Goal: Task Accomplishment & Management: Manage account settings

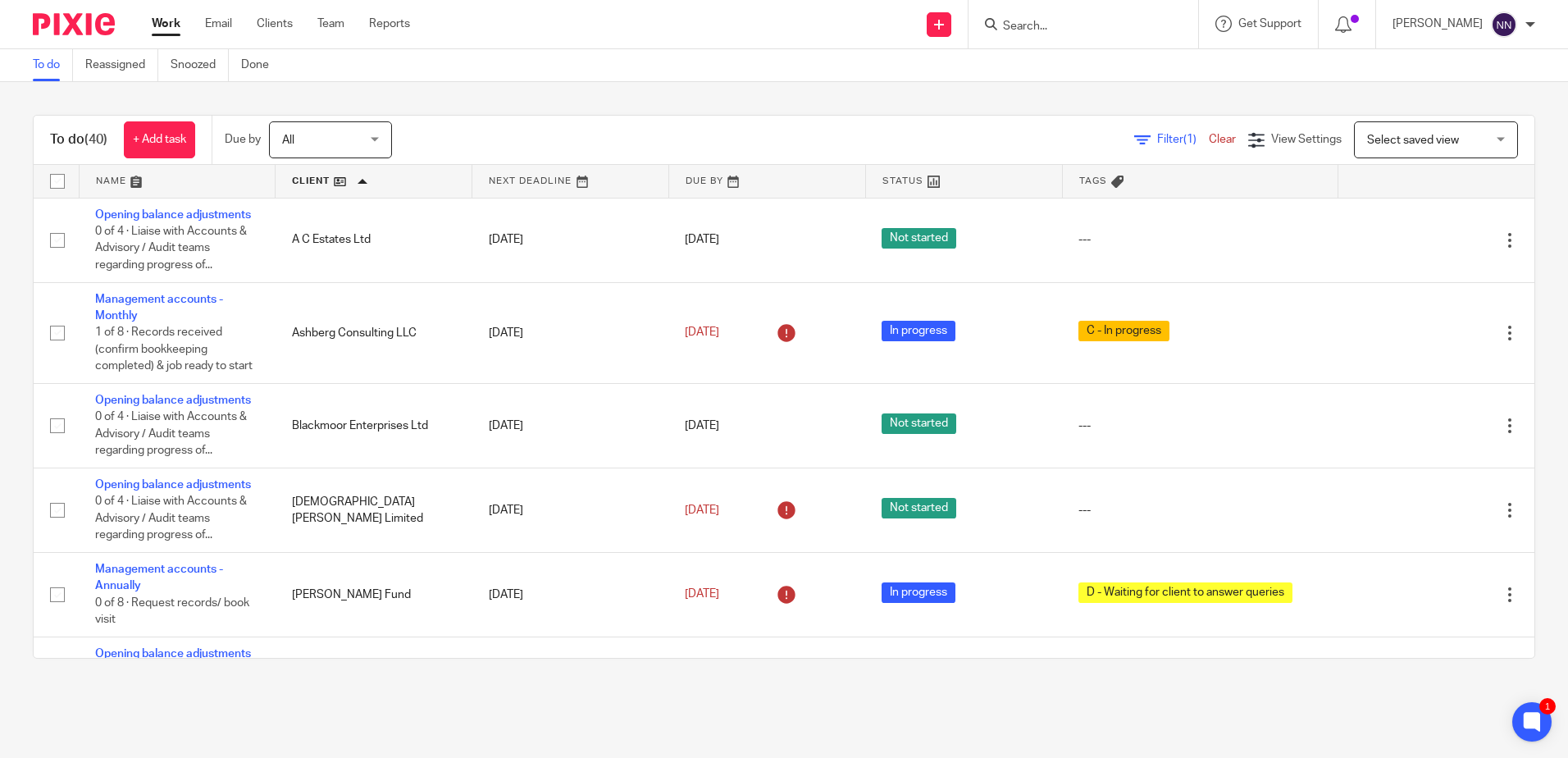
scroll to position [1148, 0]
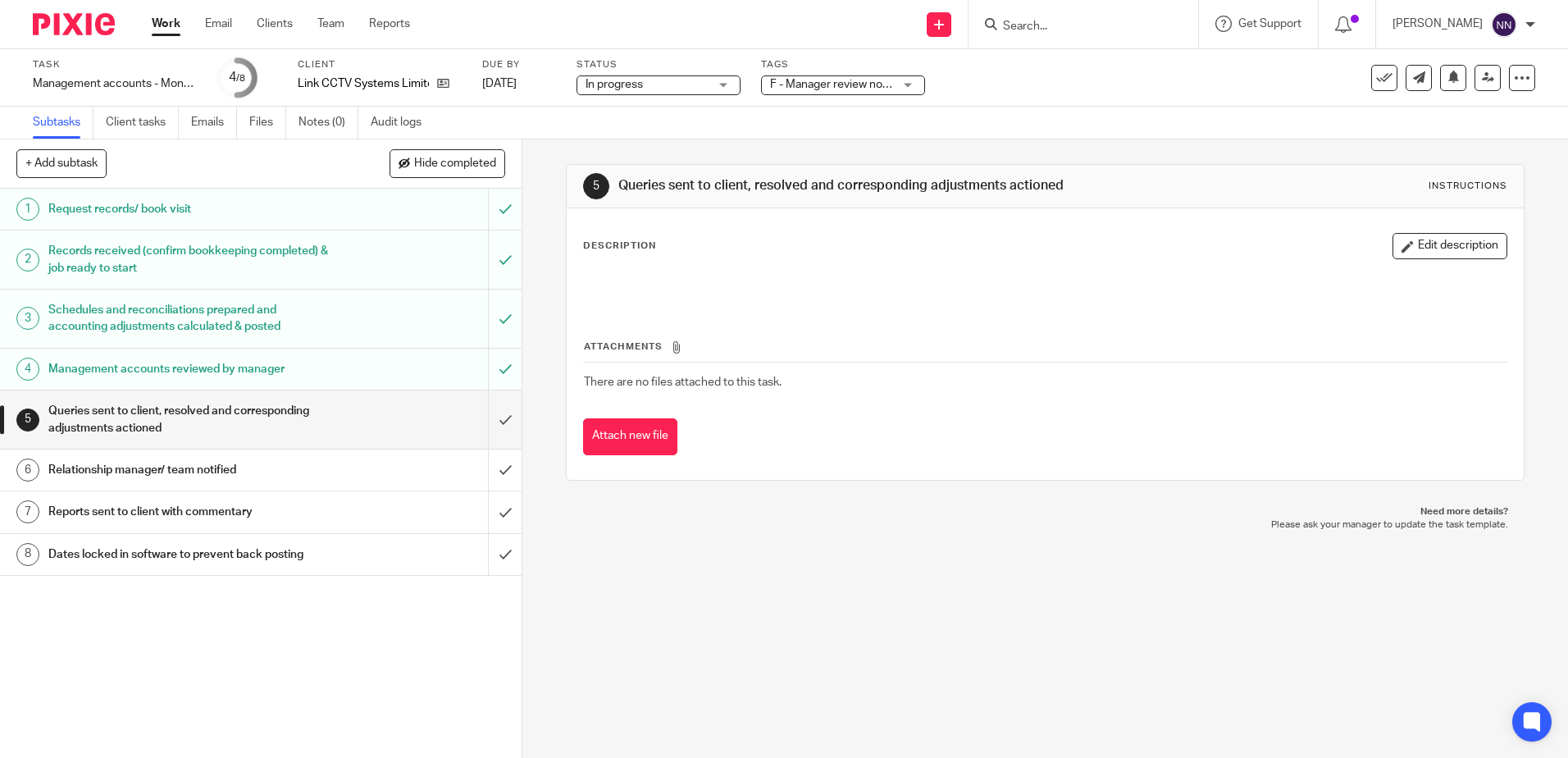
click at [908, 87] on div "F - Manager review notes to be actioned" at bounding box center [843, 85] width 164 height 20
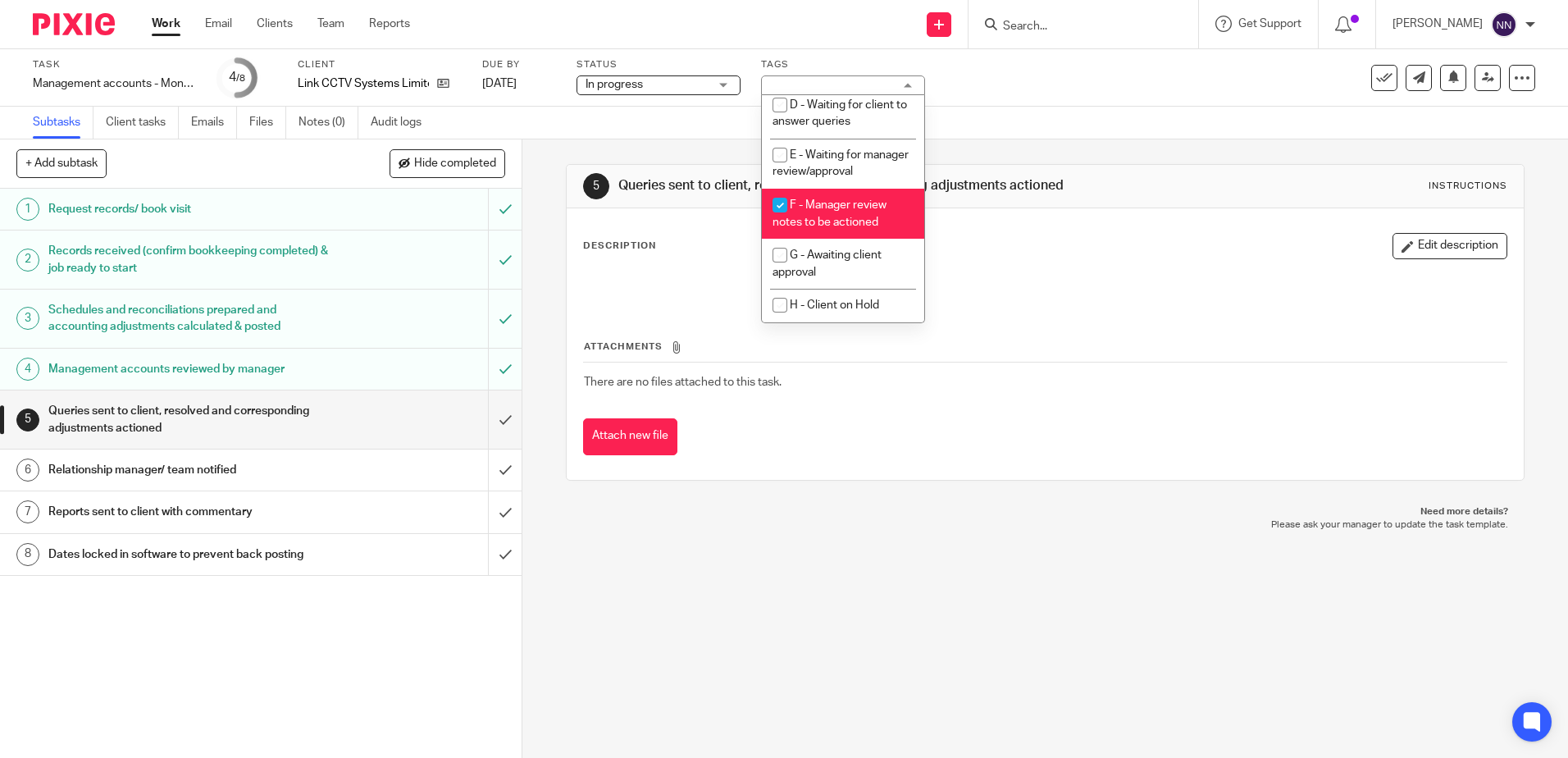
scroll to position [173, 0]
click at [785, 204] on input "checkbox" at bounding box center [780, 205] width 31 height 31
checkbox input "false"
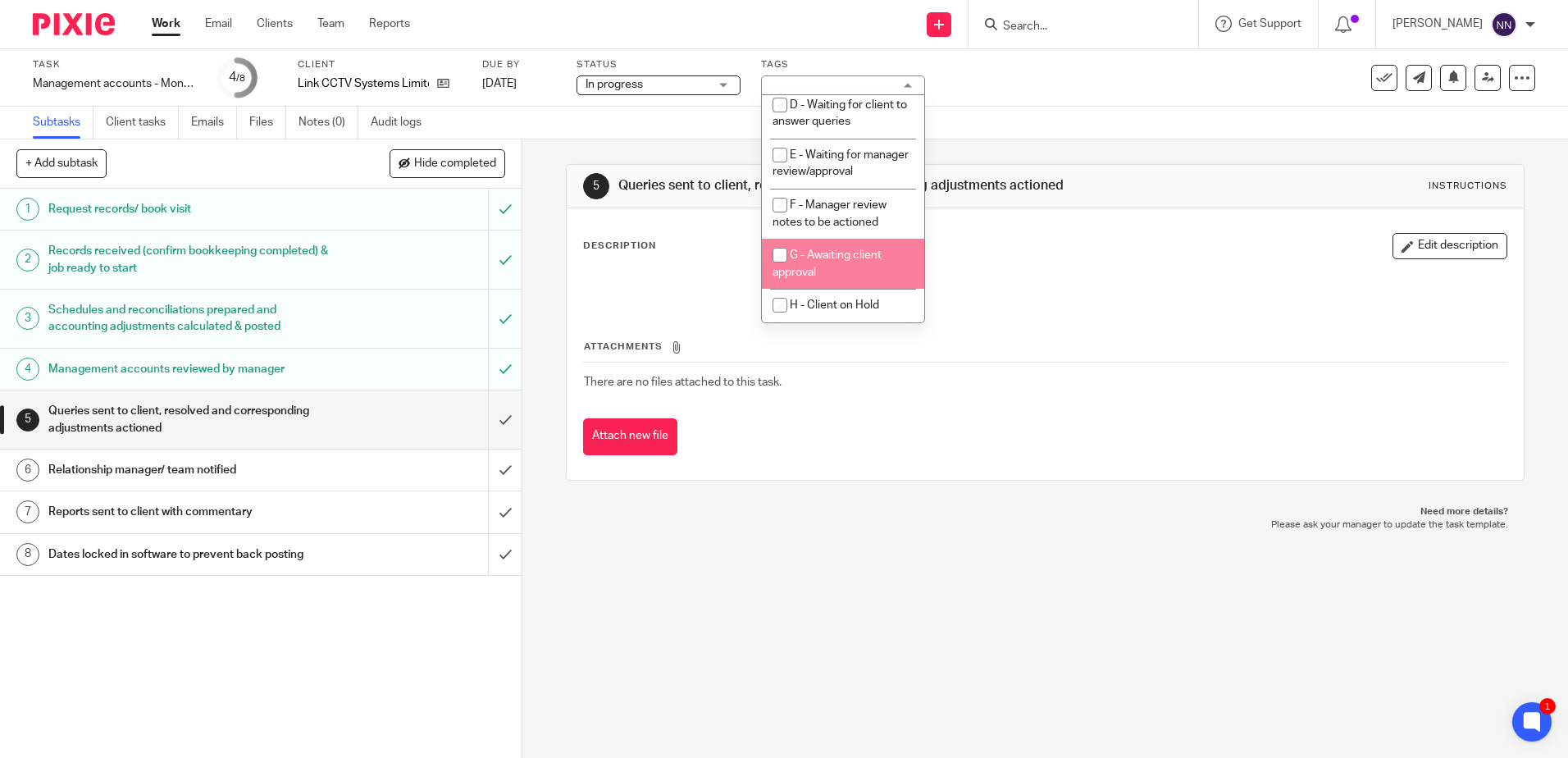
click at [776, 251] on input "checkbox" at bounding box center [780, 255] width 31 height 31
checkbox input "true"
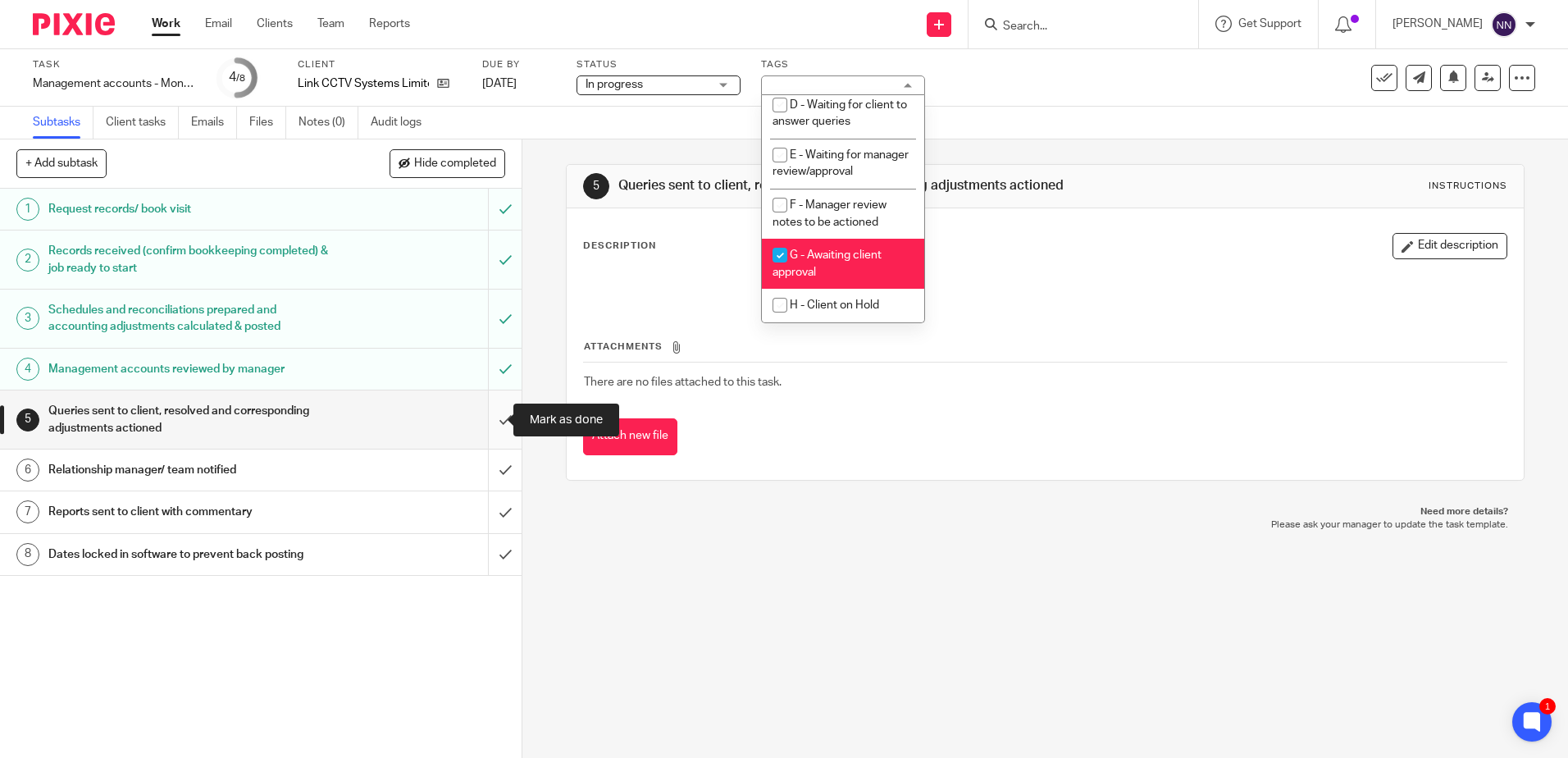
click at [478, 418] on input "submit" at bounding box center [261, 419] width 522 height 58
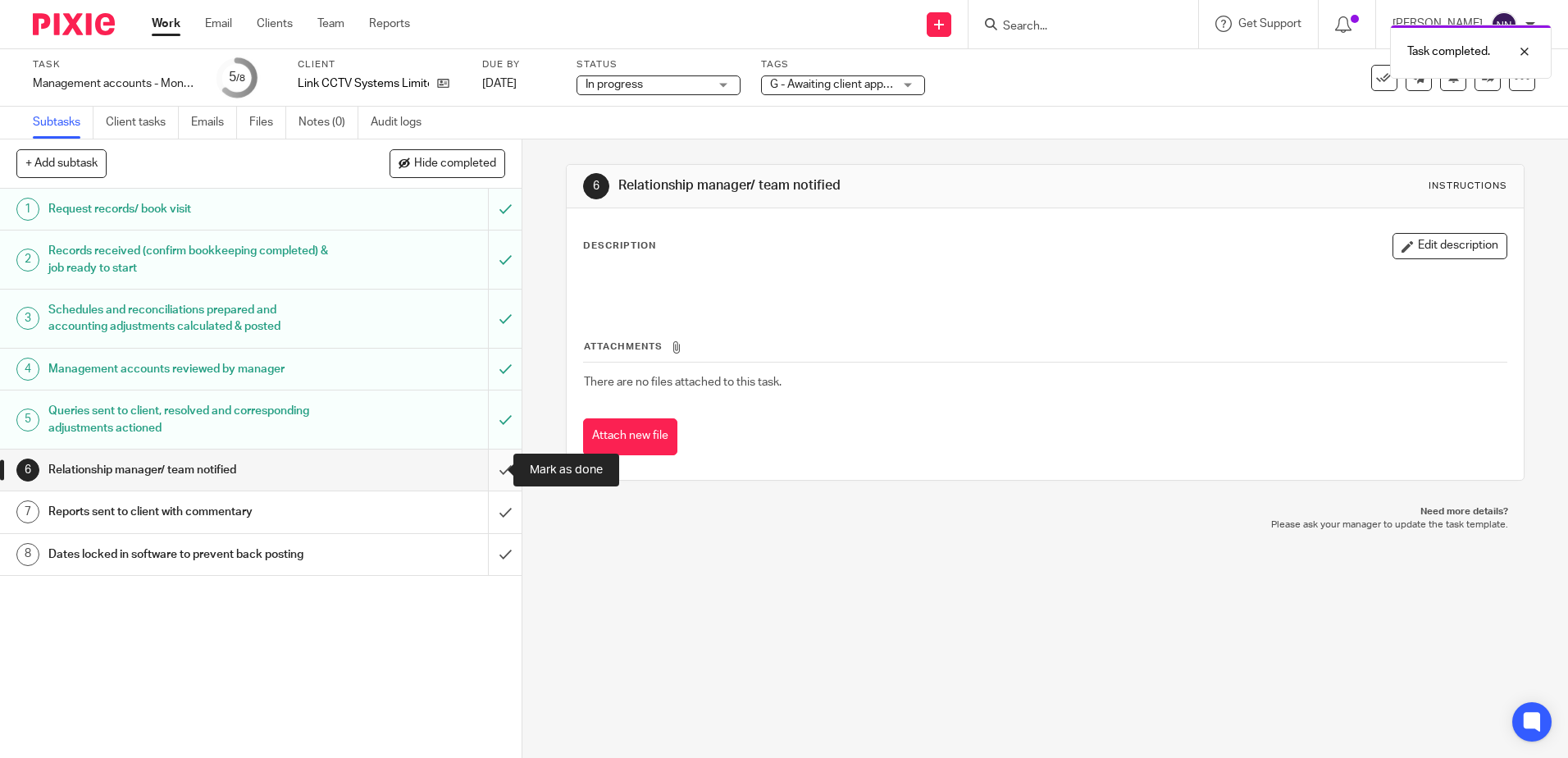
click at [486, 471] on input "submit" at bounding box center [261, 470] width 522 height 41
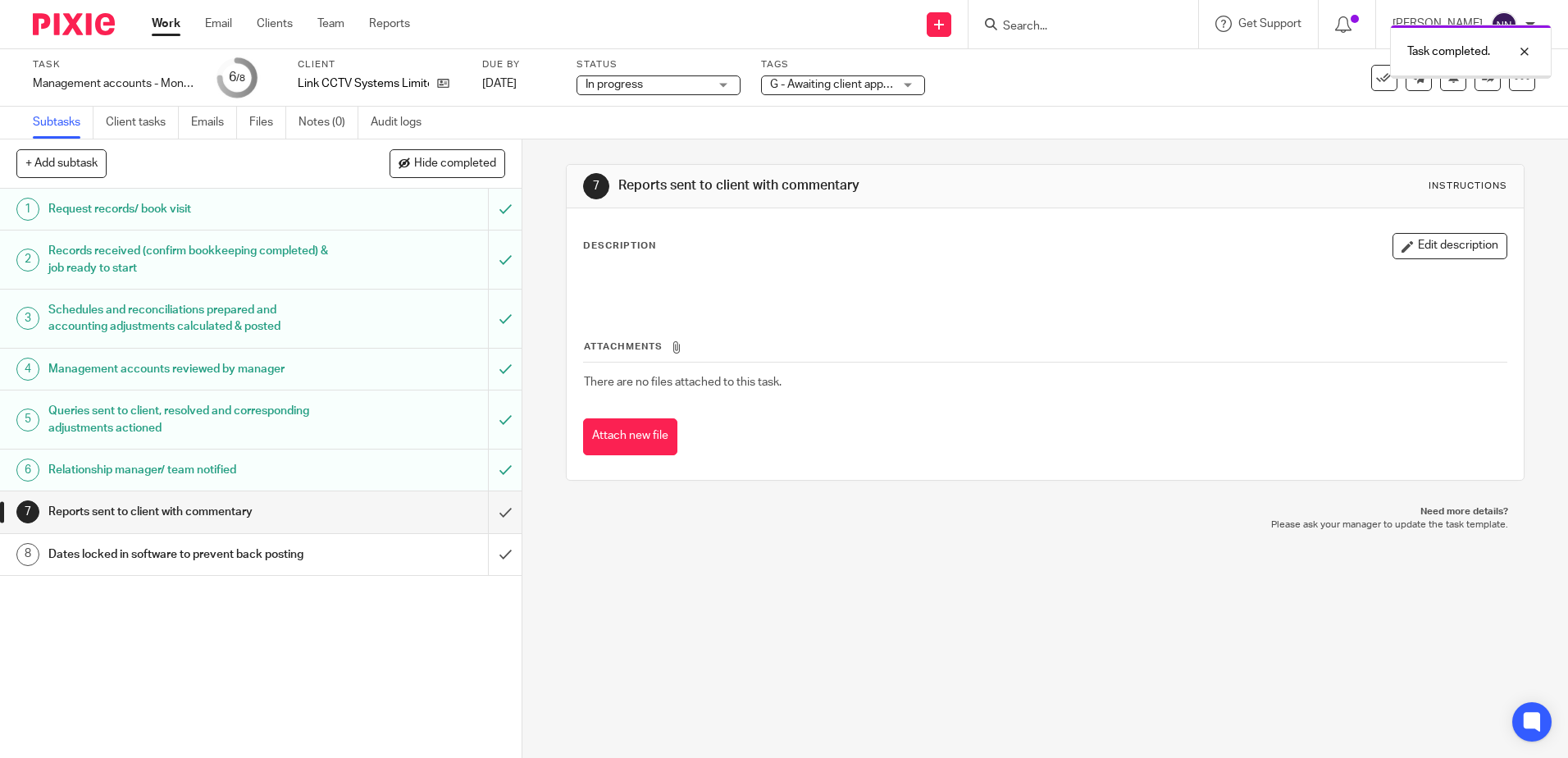
click at [484, 509] on input "submit" at bounding box center [261, 511] width 522 height 41
